Goal: Task Accomplishment & Management: Use online tool/utility

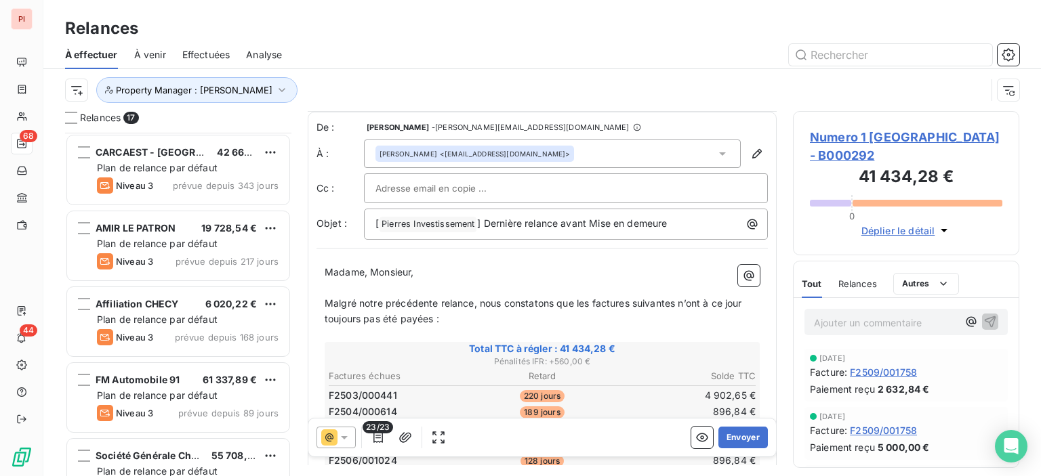
scroll to position [542, 0]
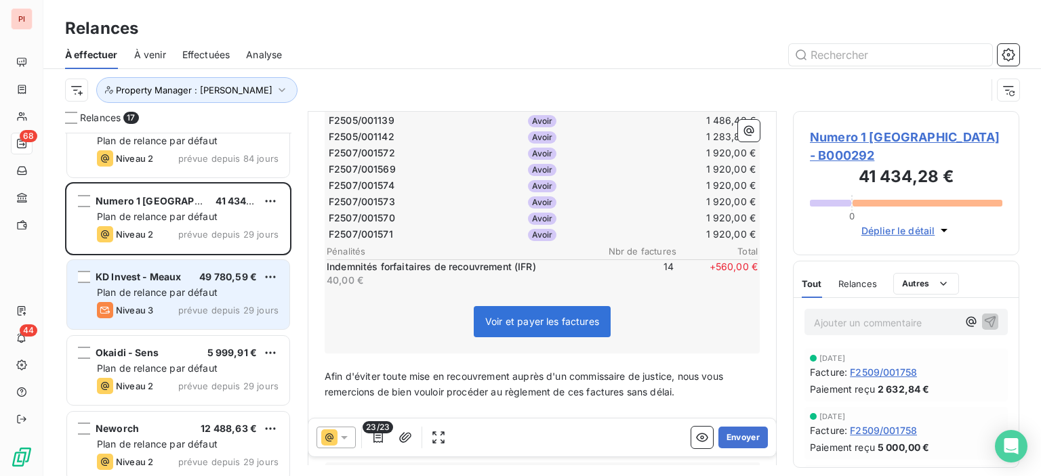
click at [148, 287] on span "Plan de relance par défaut" at bounding box center [157, 293] width 121 height 12
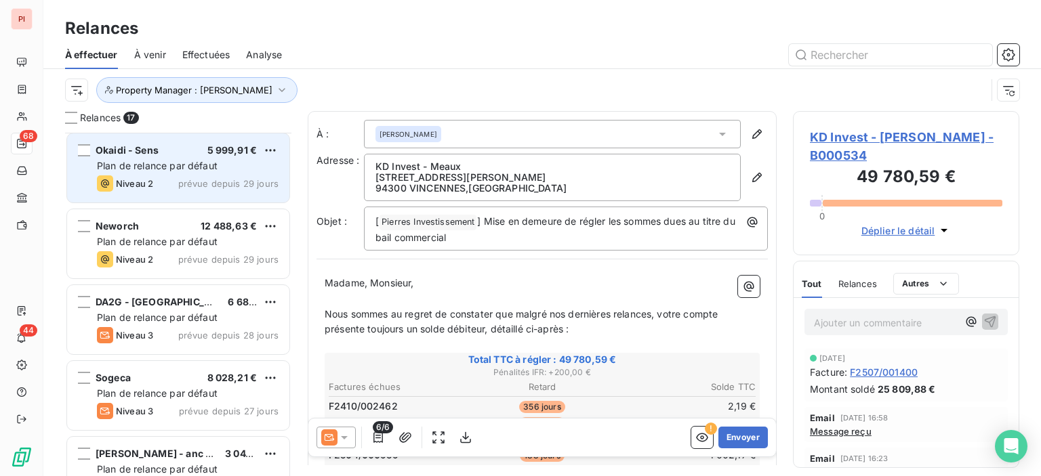
scroll to position [610, 0]
click at [198, 194] on div "Okaidi - Sens 5 999,91 € Plan de relance par défaut Niveau 2 prévue depuis 29 j…" at bounding box center [178, 167] width 222 height 69
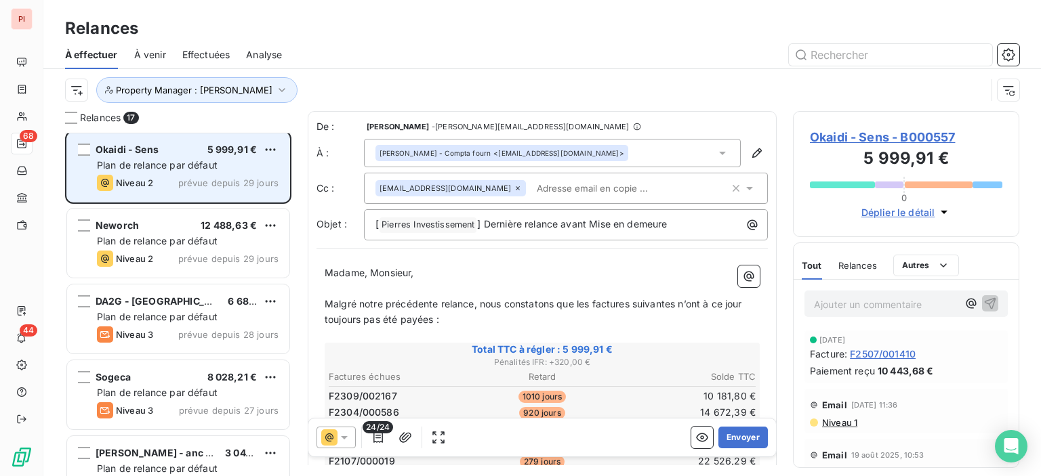
click at [191, 161] on span "Plan de relance par défaut" at bounding box center [157, 165] width 121 height 12
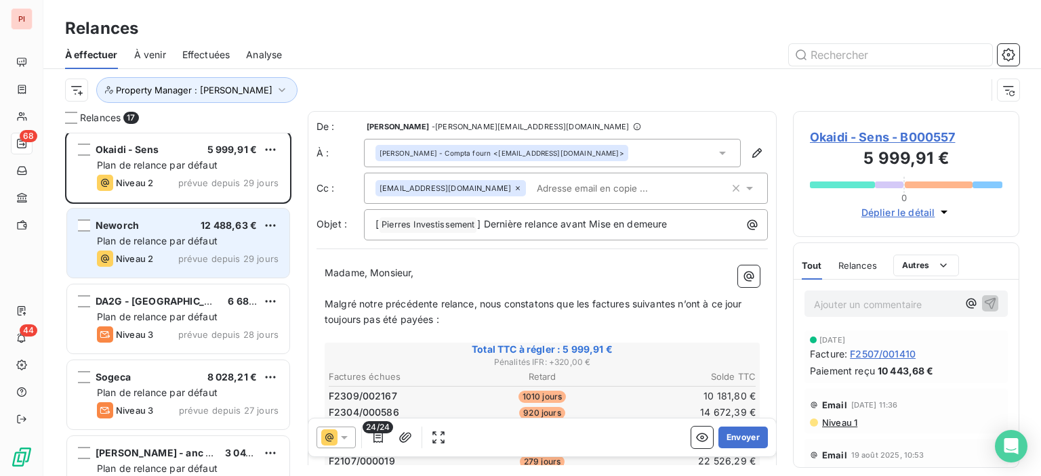
click at [201, 253] on span "prévue depuis 29 jours" at bounding box center [228, 258] width 100 height 11
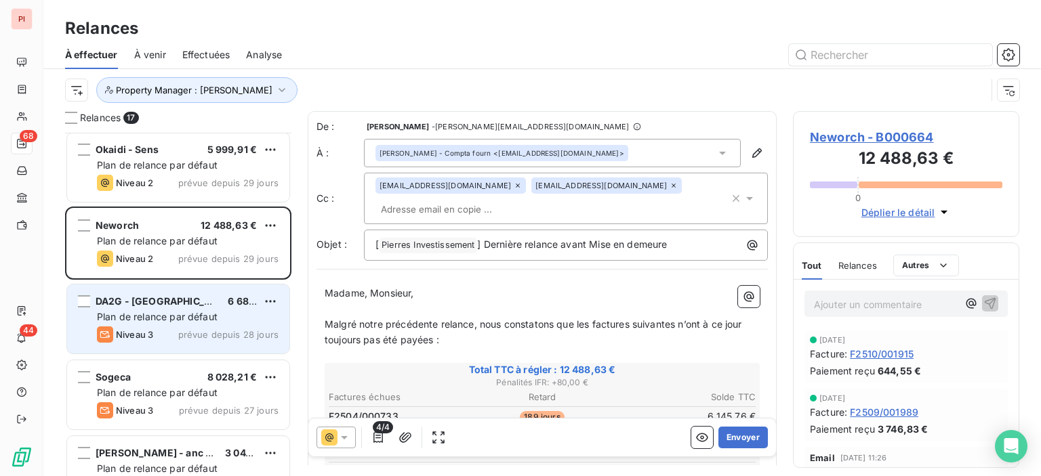
click at [191, 310] on div "Plan de relance par défaut" at bounding box center [188, 317] width 182 height 14
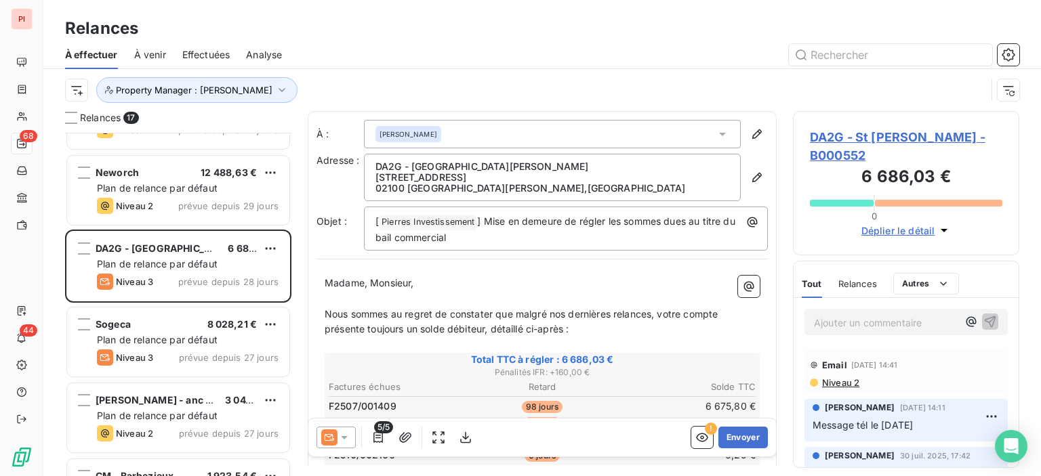
scroll to position [745, 0]
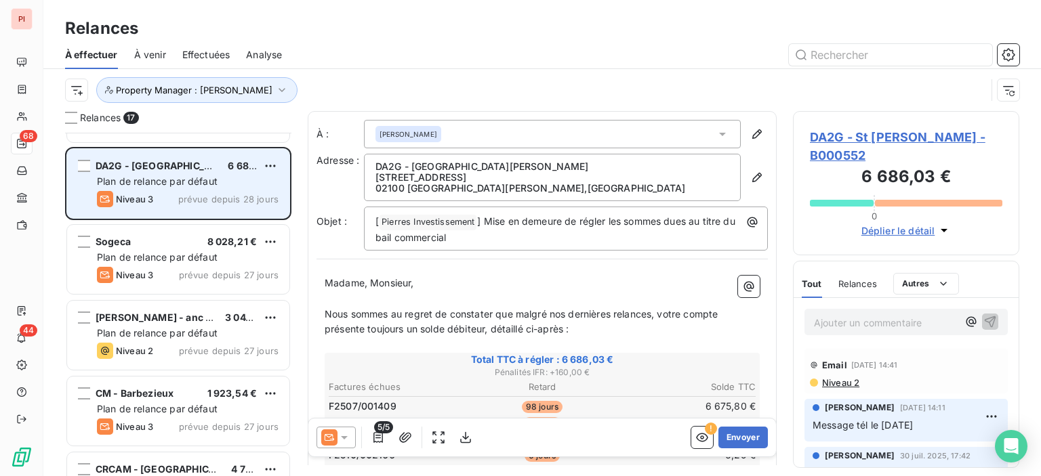
click at [168, 175] on span "Plan de relance par défaut" at bounding box center [157, 181] width 121 height 12
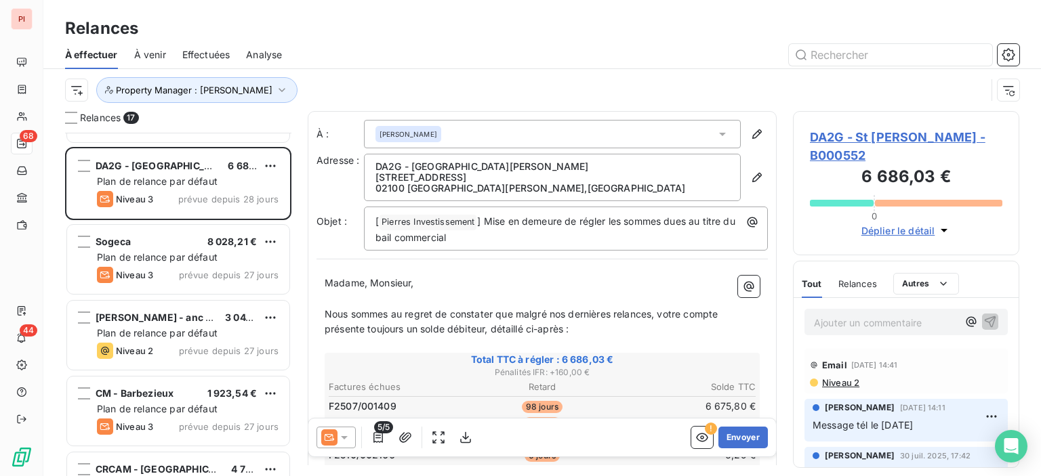
click at [354, 441] on div at bounding box center [335, 438] width 39 height 22
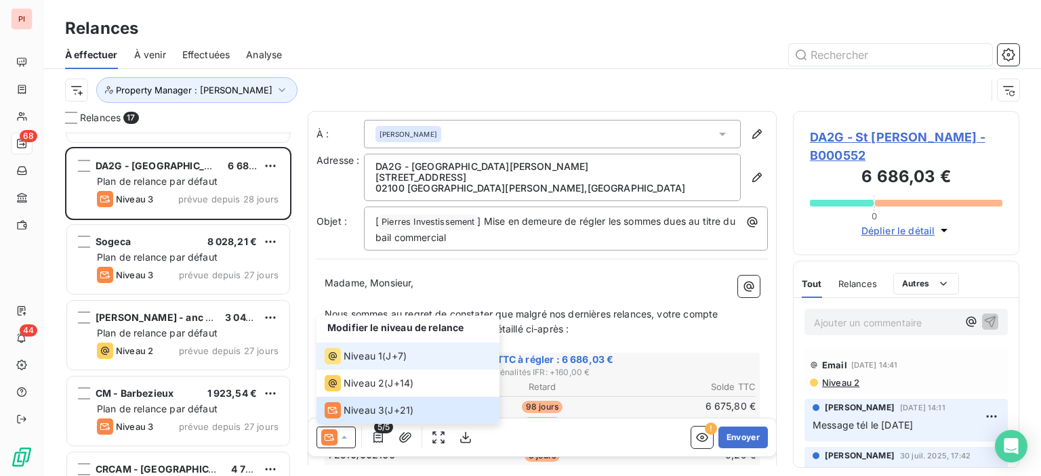
click at [369, 350] on span "Niveau 1" at bounding box center [362, 357] width 39 height 14
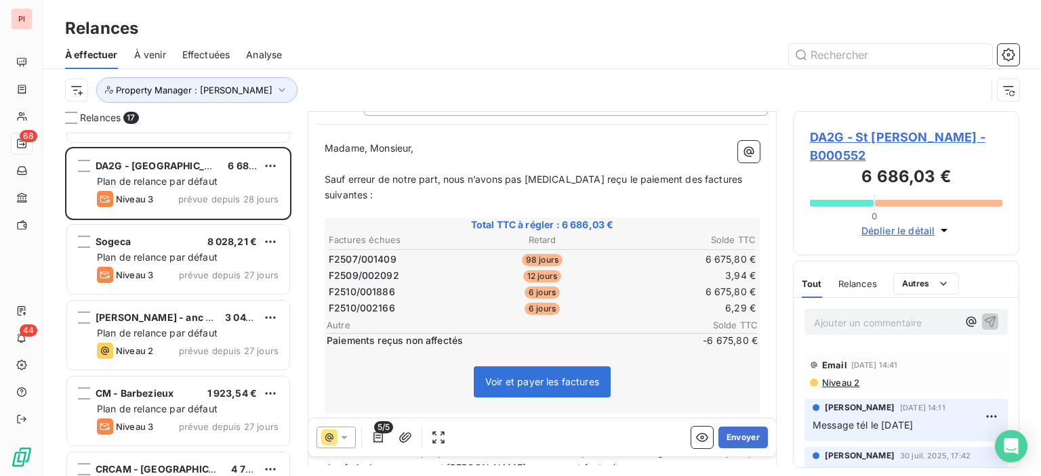
scroll to position [135, 0]
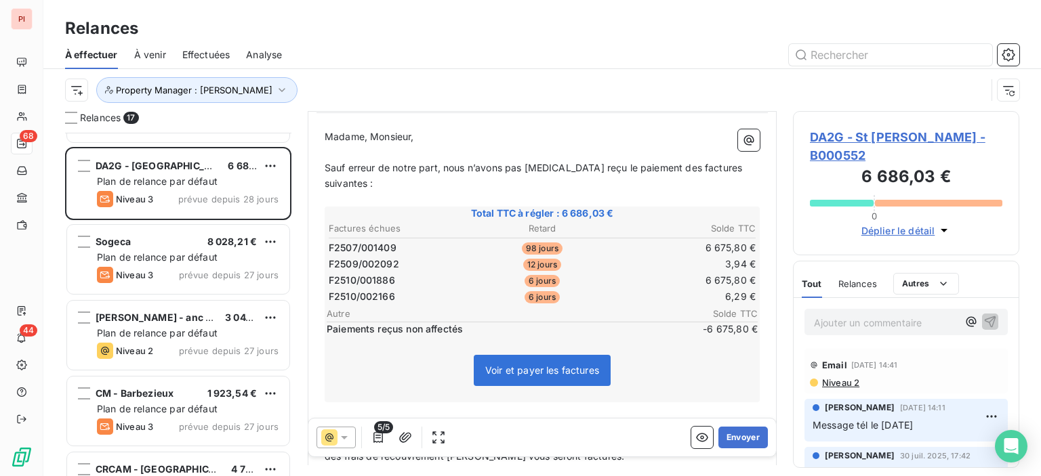
click at [347, 443] on icon at bounding box center [344, 438] width 14 height 14
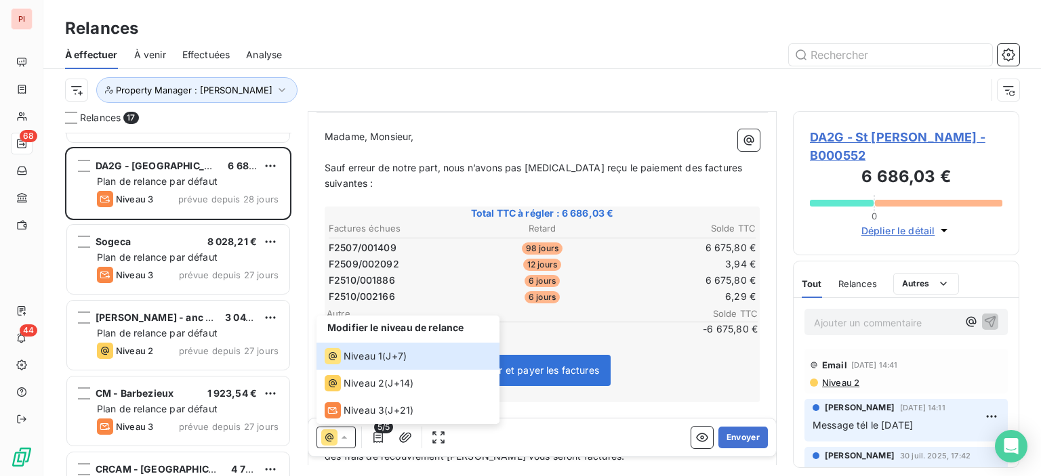
click at [570, 51] on div at bounding box center [658, 55] width 721 height 22
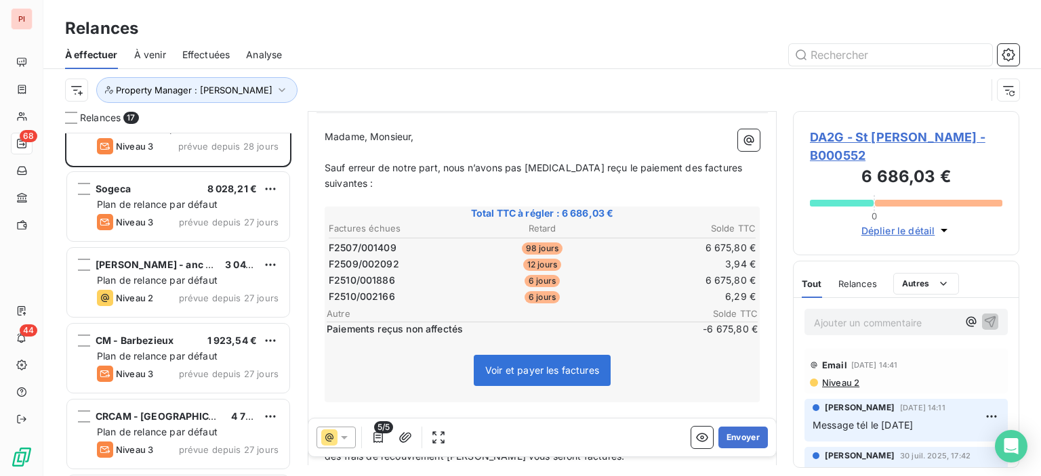
scroll to position [813, 0]
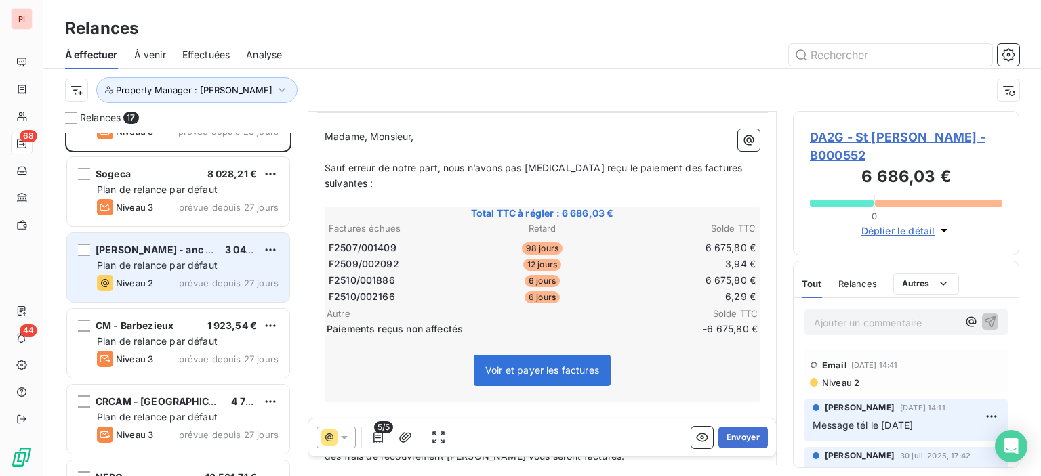
click at [203, 266] on span "Plan de relance par défaut" at bounding box center [157, 265] width 121 height 12
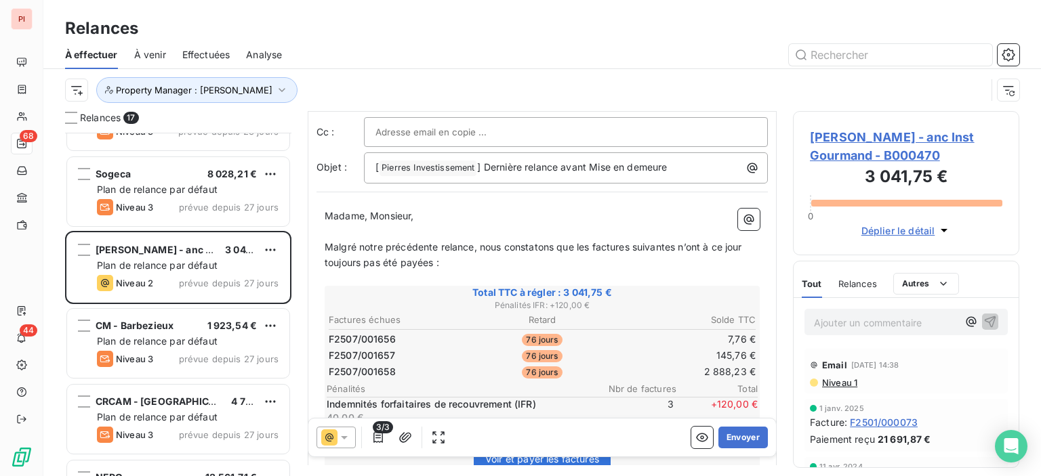
scroll to position [135, 0]
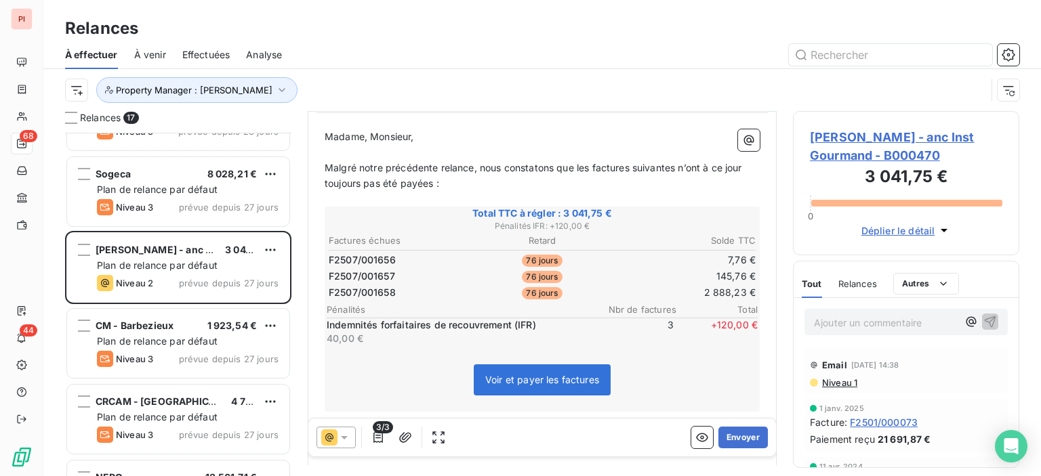
click at [347, 442] on icon at bounding box center [344, 438] width 14 height 14
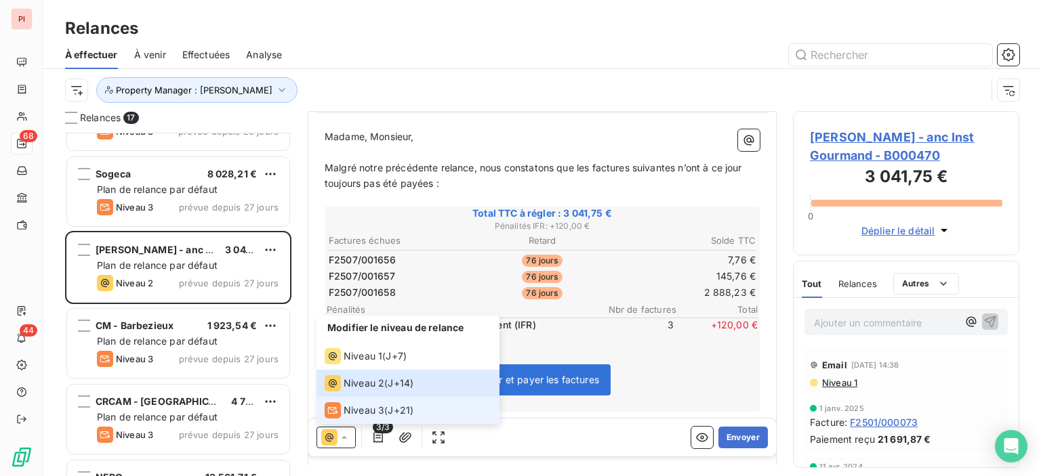
click at [366, 414] on span "Niveau 3" at bounding box center [363, 411] width 41 height 14
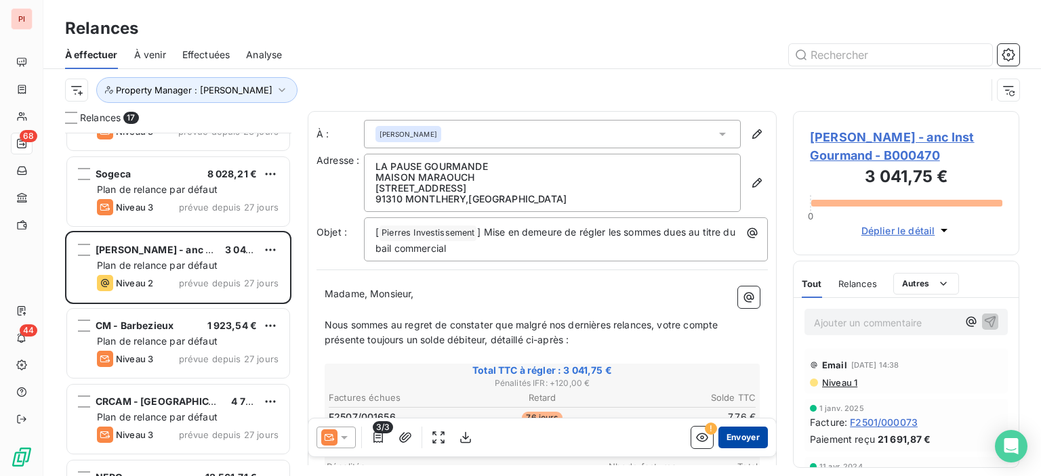
click at [732, 438] on button "Envoyer" at bounding box center [742, 438] width 49 height 22
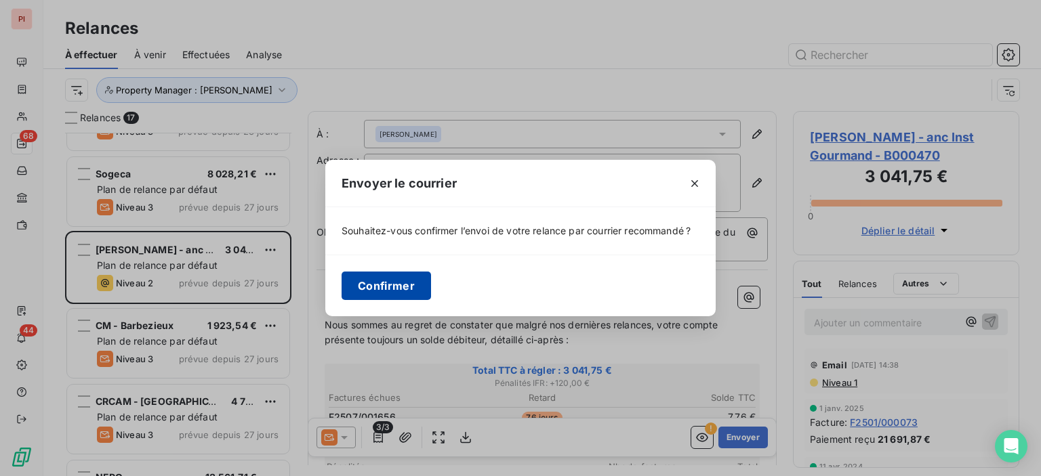
click at [382, 286] on button "Confirmer" at bounding box center [385, 286] width 89 height 28
